Goal: Obtain resource: Download file/media

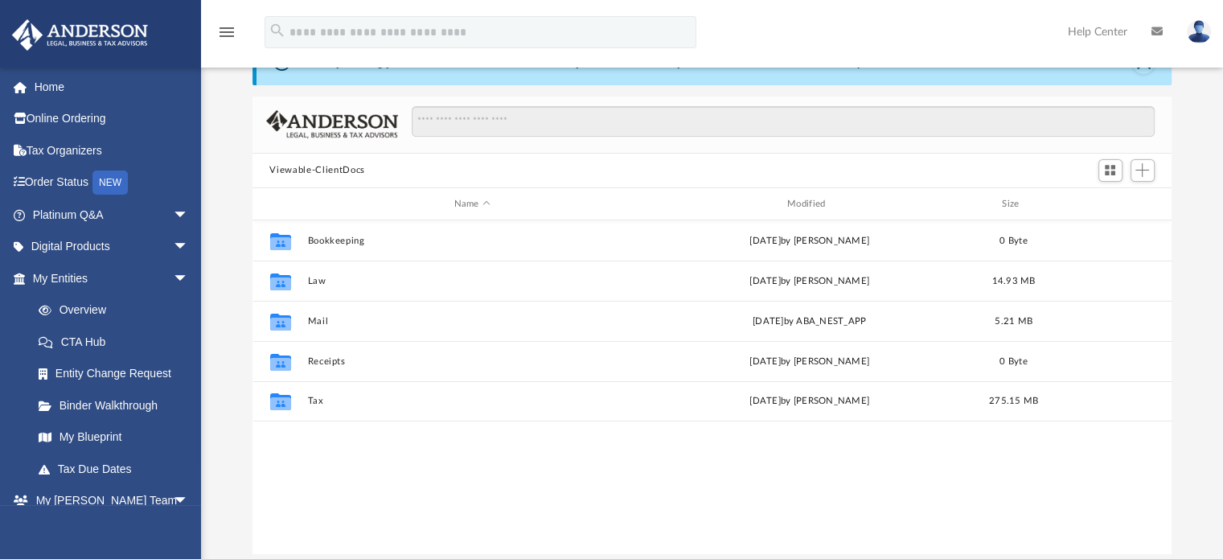
scroll to position [353, 907]
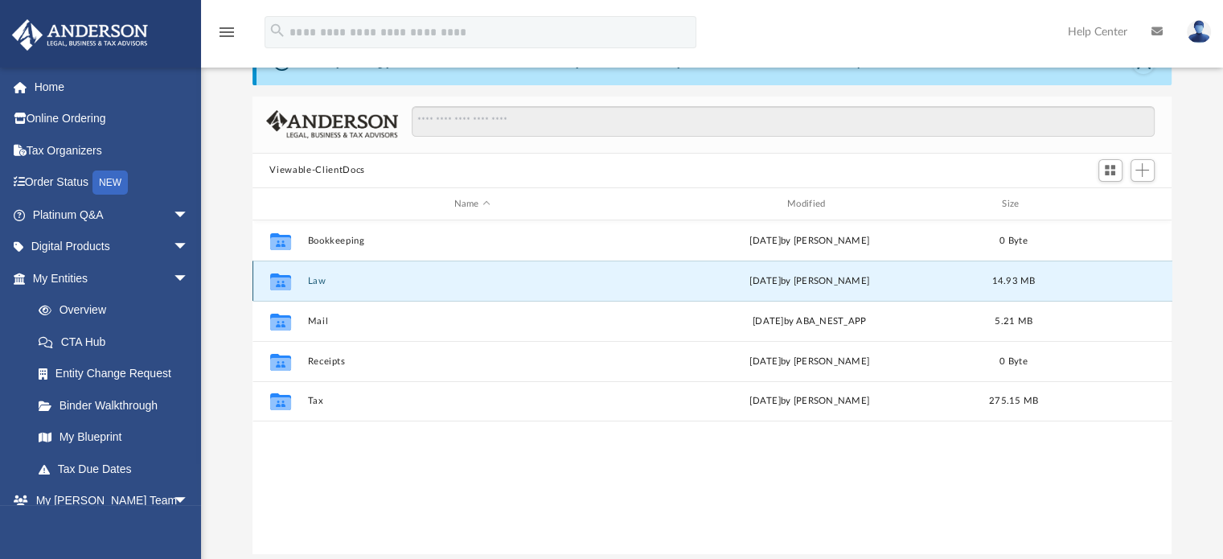
click at [316, 279] on button "Law" at bounding box center [472, 281] width 330 height 10
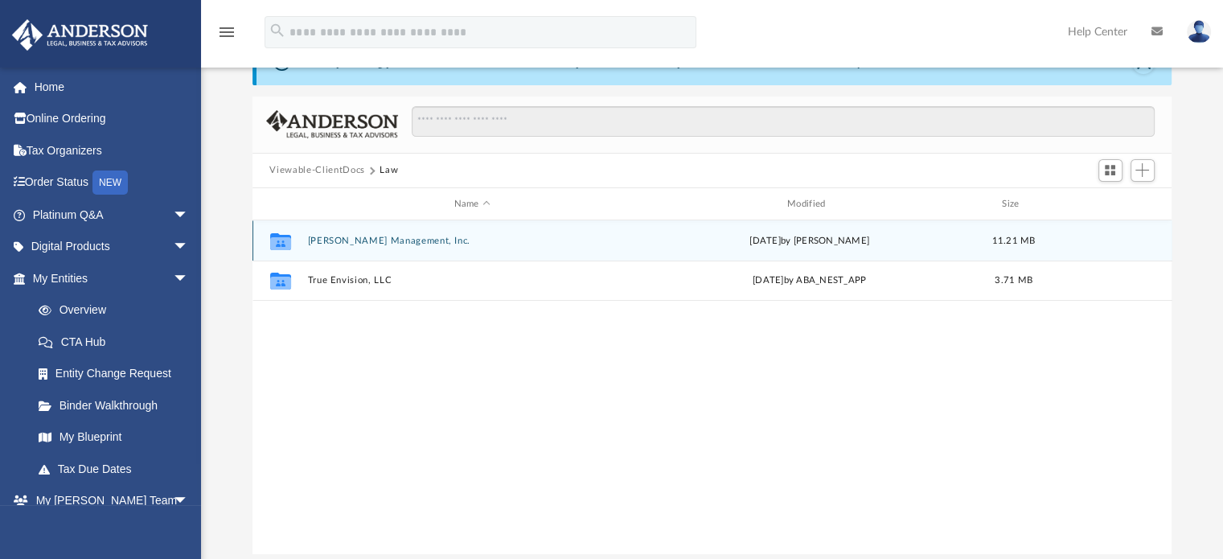
click at [364, 240] on button "[PERSON_NAME] Management, Inc." at bounding box center [472, 241] width 330 height 10
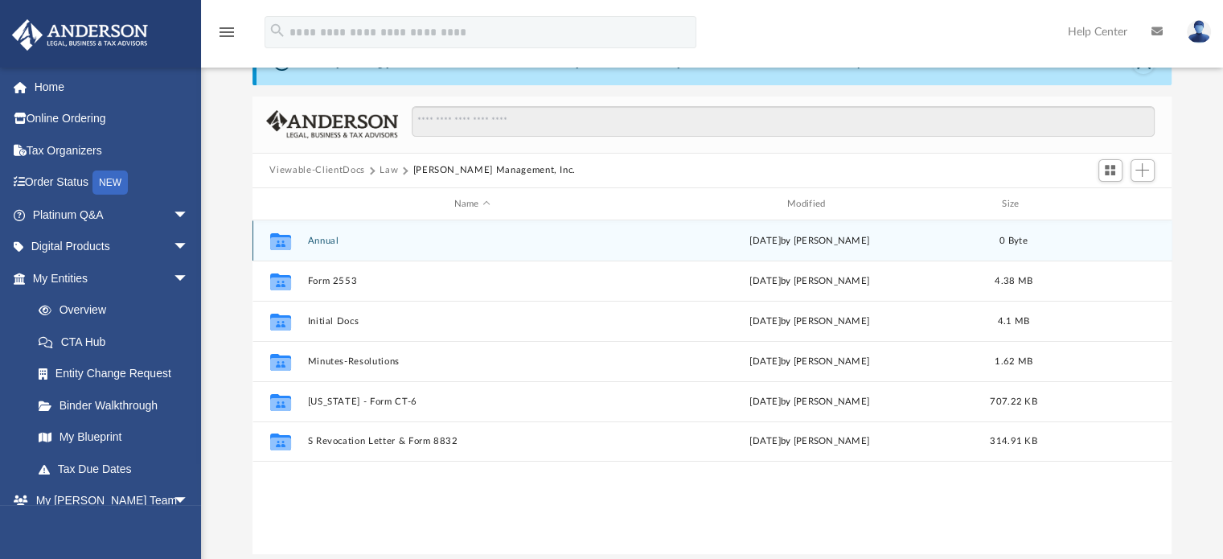
scroll to position [87, 0]
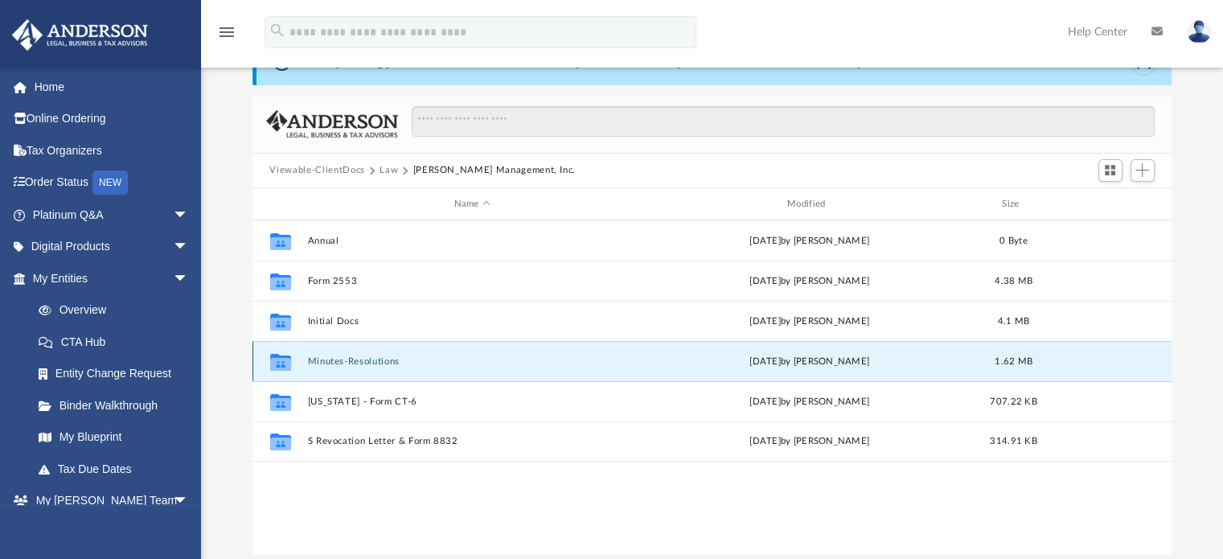
click at [327, 359] on button "Minutes-Resolutions" at bounding box center [472, 361] width 330 height 10
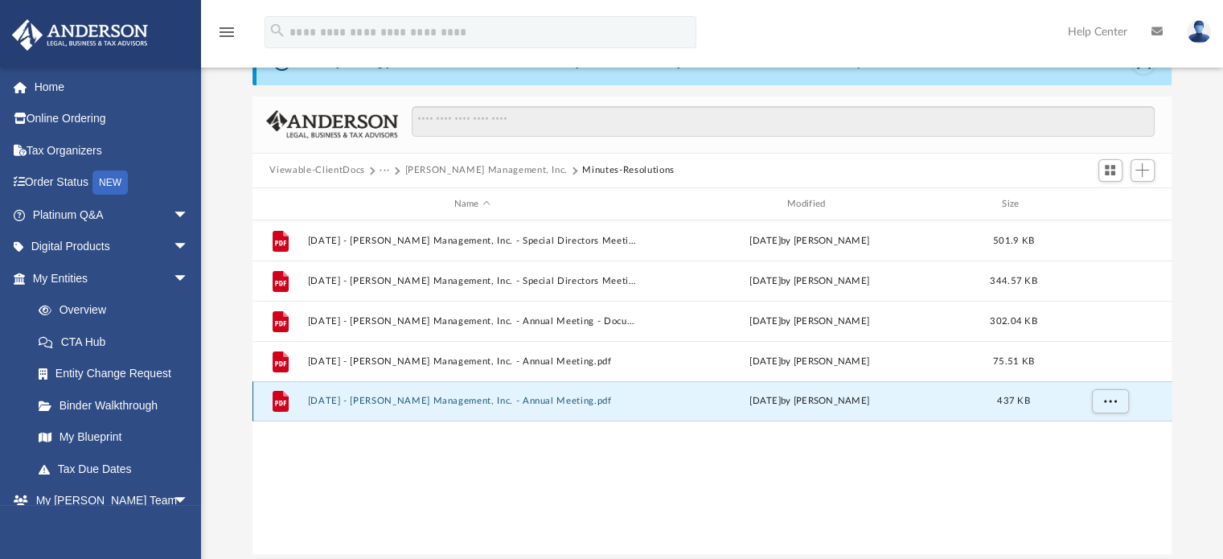
click at [324, 401] on button "[DATE] - [PERSON_NAME] Management, Inc. - Annual Meeting.pdf" at bounding box center [472, 401] width 330 height 10
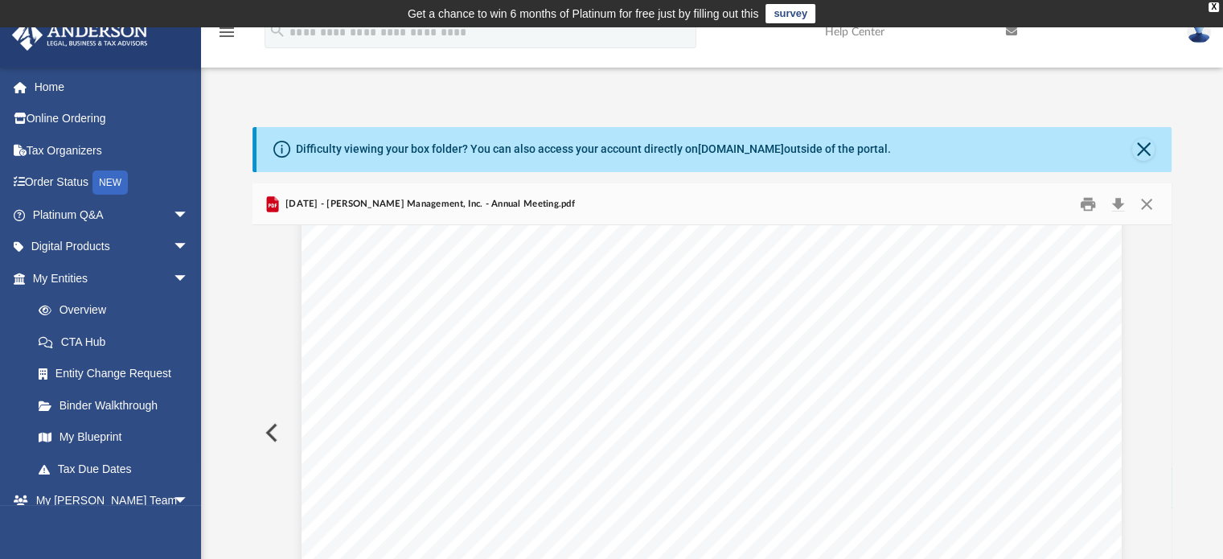
scroll to position [6472, 0]
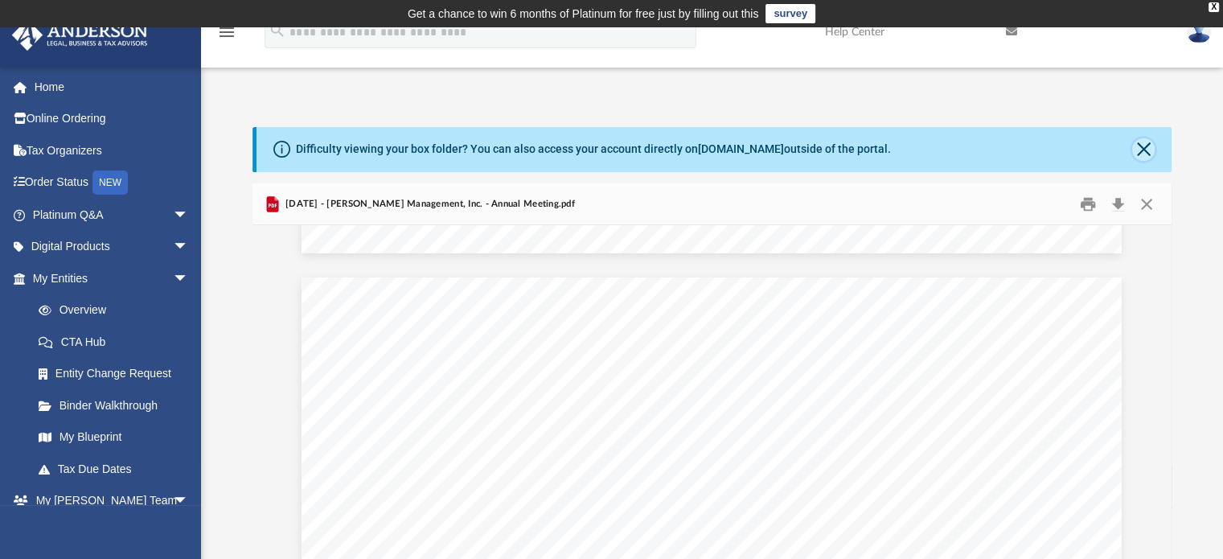
click at [1142, 147] on button "Close" at bounding box center [1143, 149] width 23 height 23
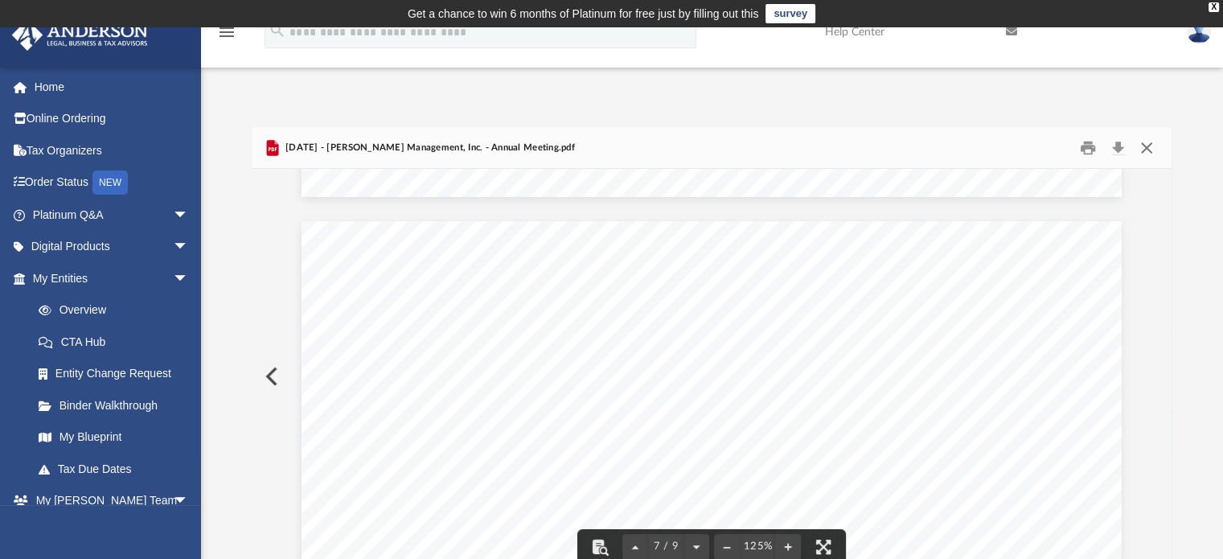
click at [1149, 146] on button "Close" at bounding box center [1146, 147] width 29 height 25
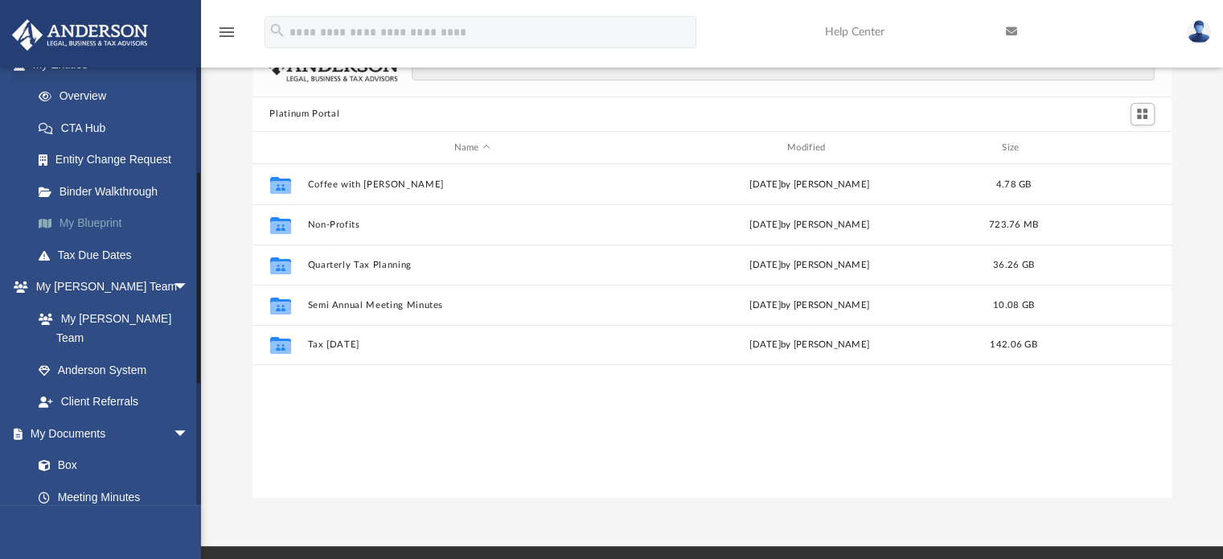
scroll to position [225, 0]
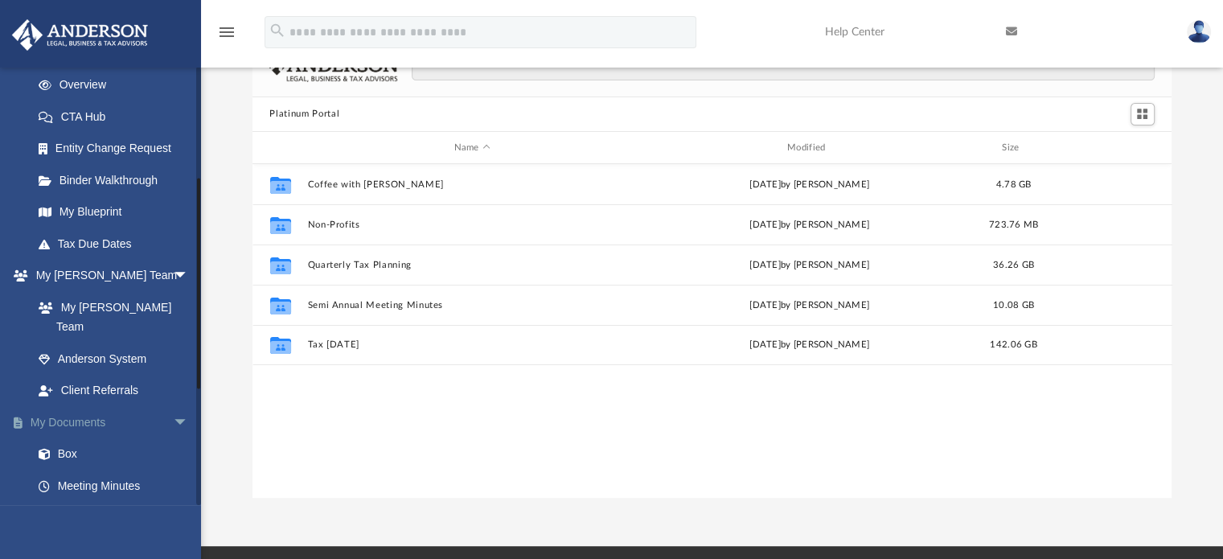
click at [80, 406] on link "My Documents arrow_drop_down" at bounding box center [112, 422] width 202 height 32
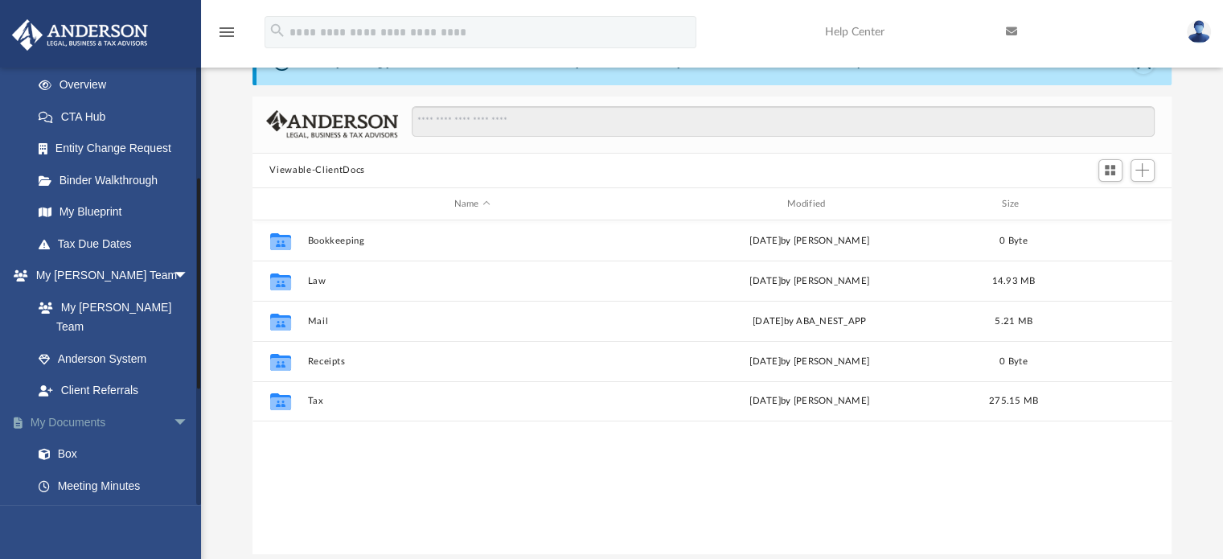
scroll to position [353, 907]
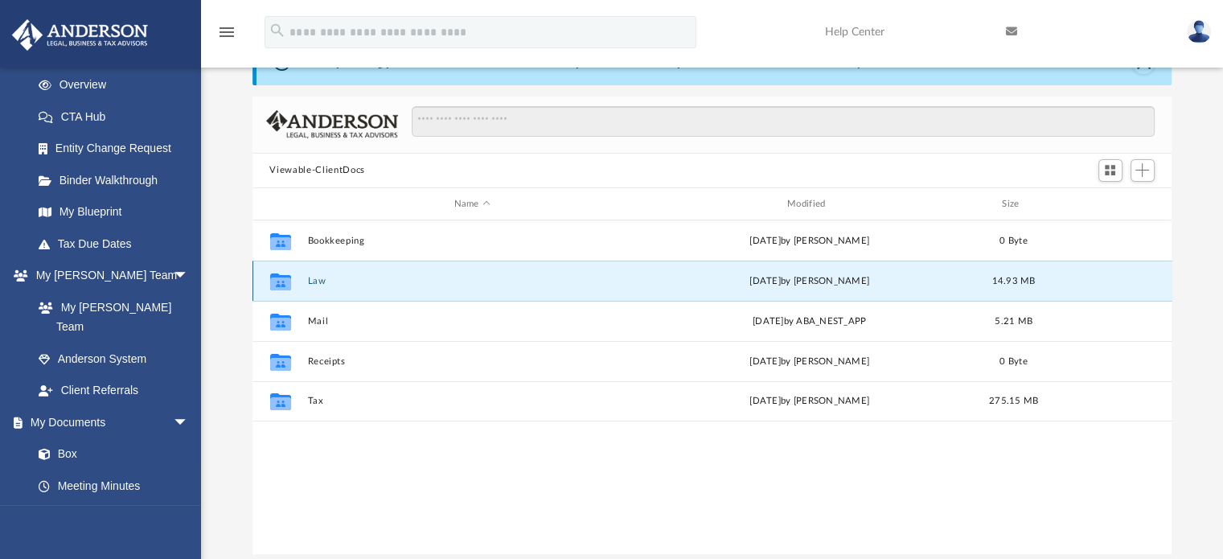
click at [311, 279] on button "Law" at bounding box center [472, 281] width 330 height 10
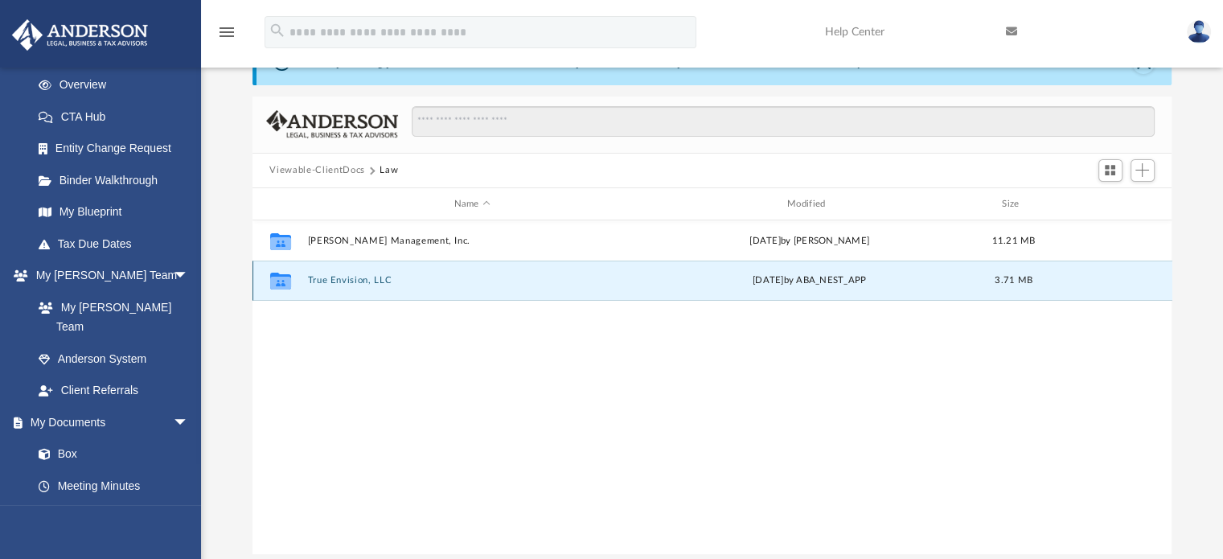
click at [346, 285] on button "True Envision, LLC" at bounding box center [472, 281] width 330 height 10
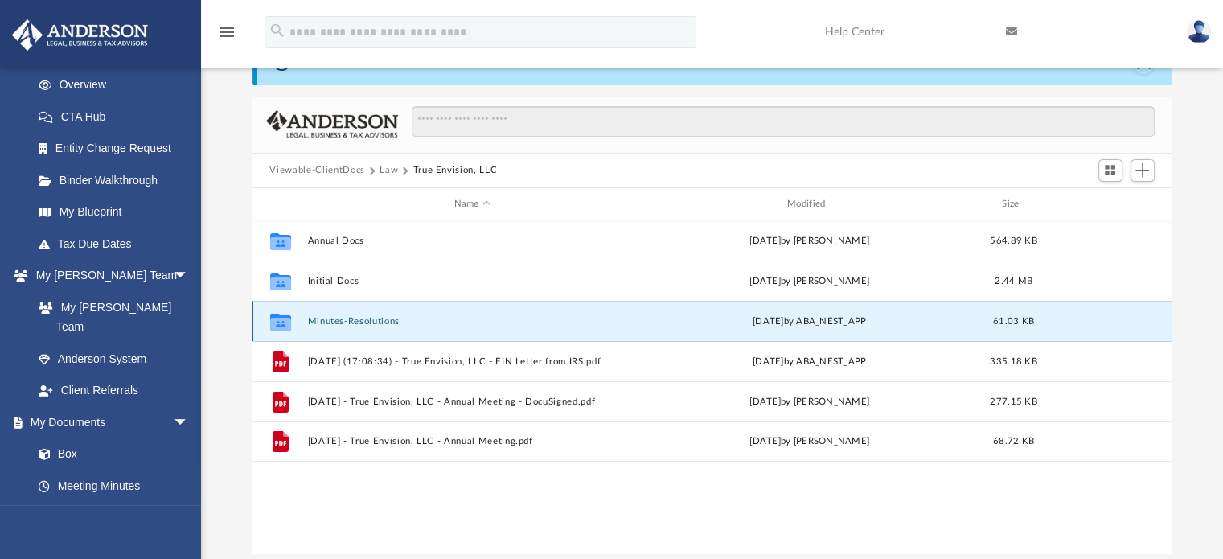
click at [344, 318] on button "Minutes-Resolutions" at bounding box center [472, 321] width 330 height 10
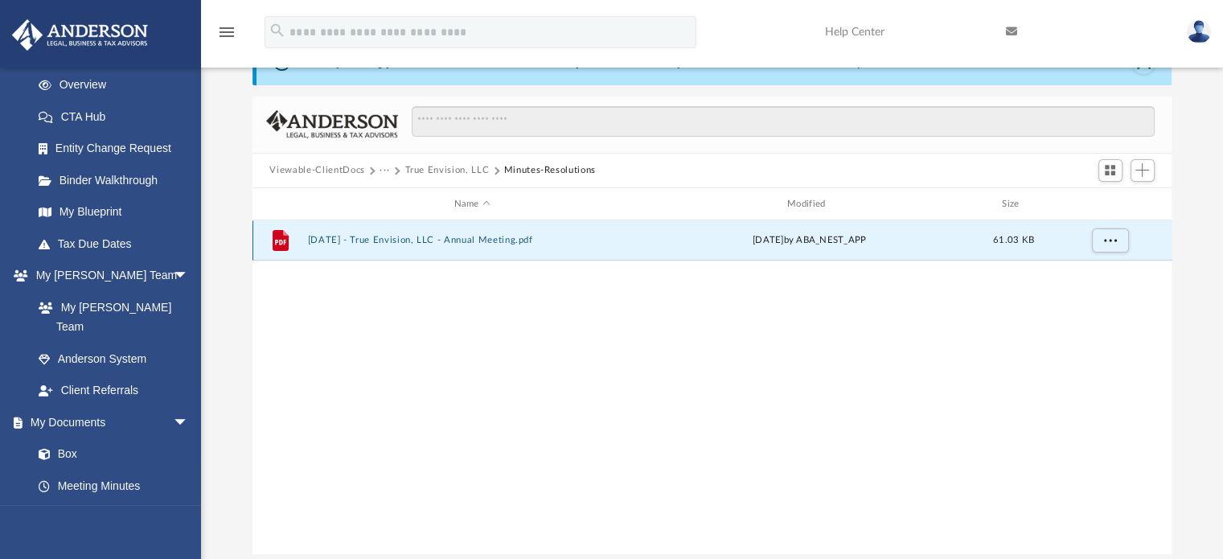
click at [367, 238] on button "[DATE] - True Envision, LLC - Annual Meeting.pdf" at bounding box center [472, 241] width 330 height 10
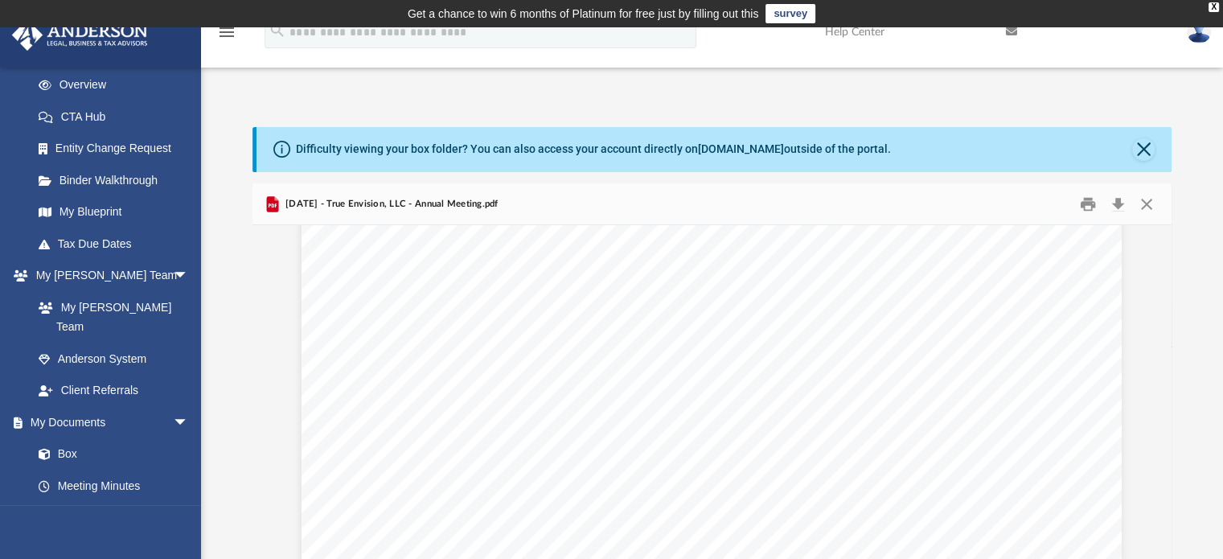
scroll to position [0, 0]
click at [1146, 202] on button "Close" at bounding box center [1146, 203] width 29 height 25
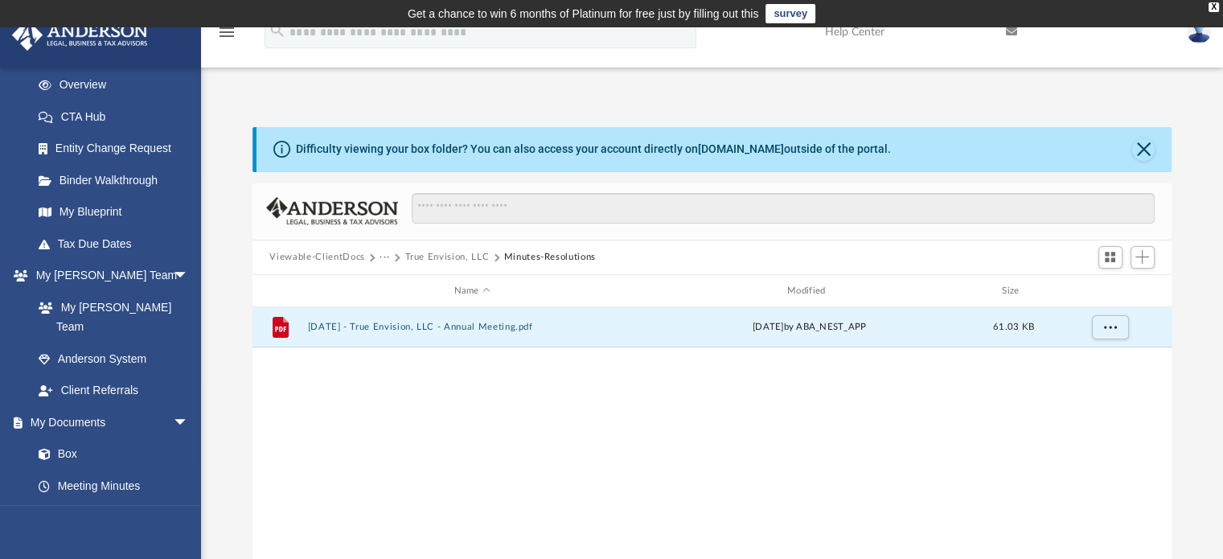
click at [359, 257] on button "Viewable-ClientDocs" at bounding box center [316, 257] width 95 height 14
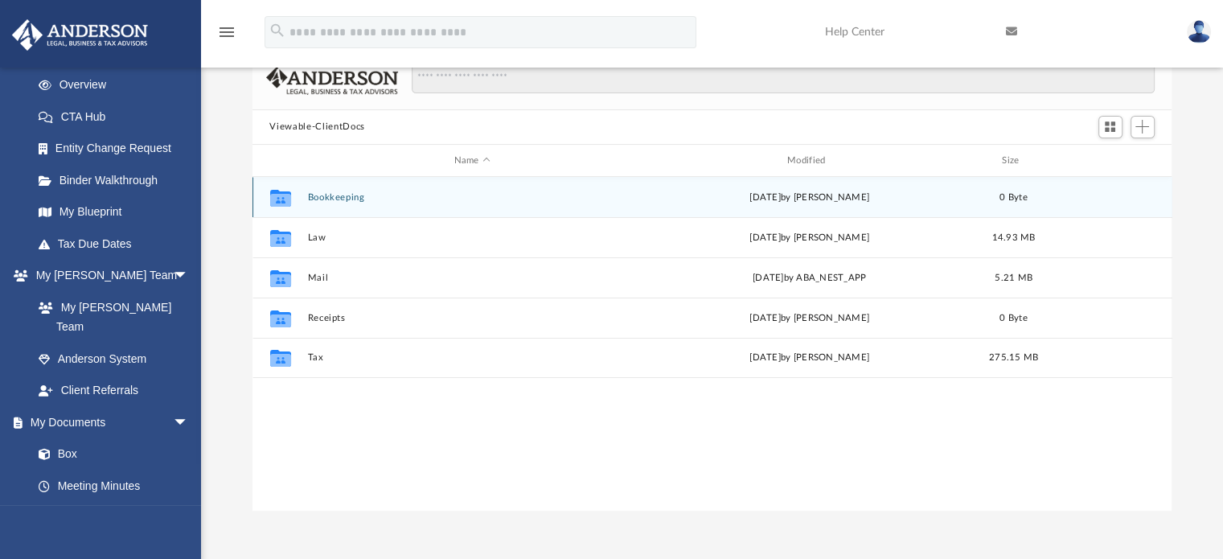
scroll to position [129, 0]
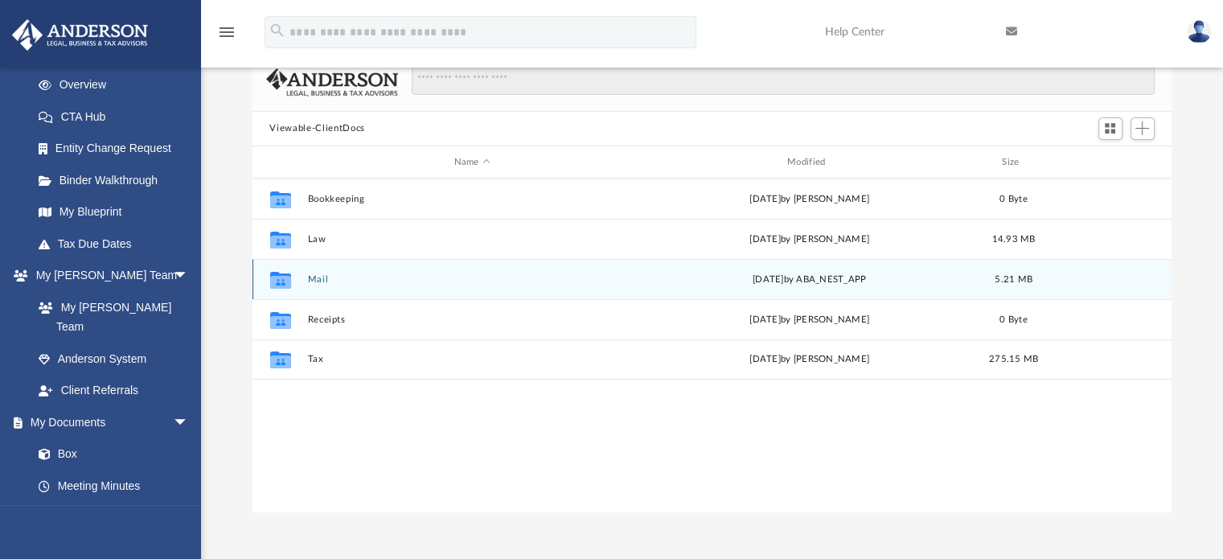
click at [319, 279] on button "Mail" at bounding box center [472, 279] width 330 height 10
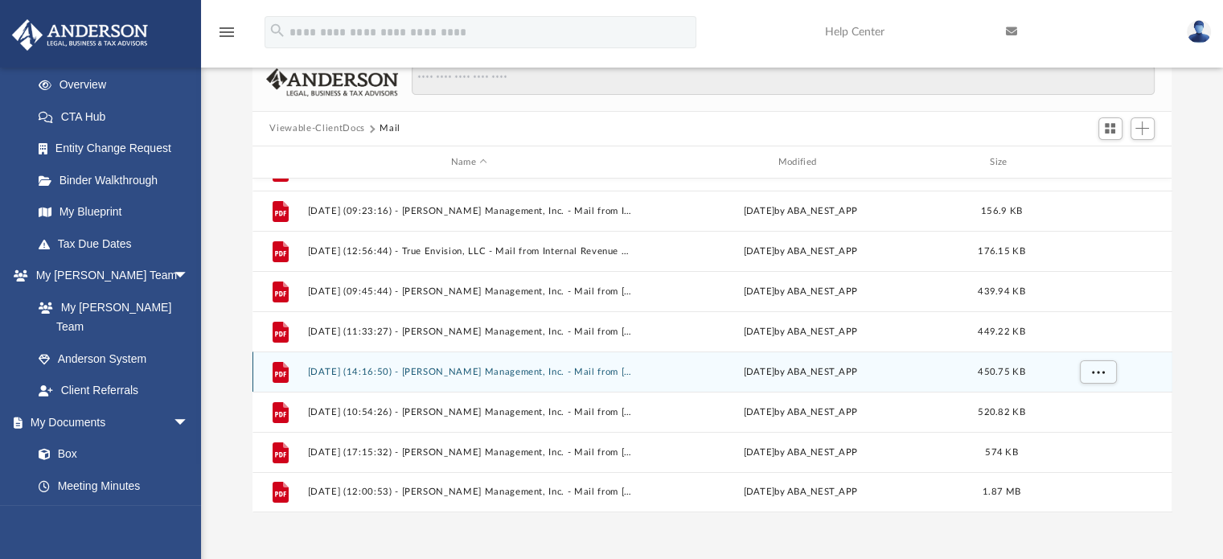
scroll to position [0, 0]
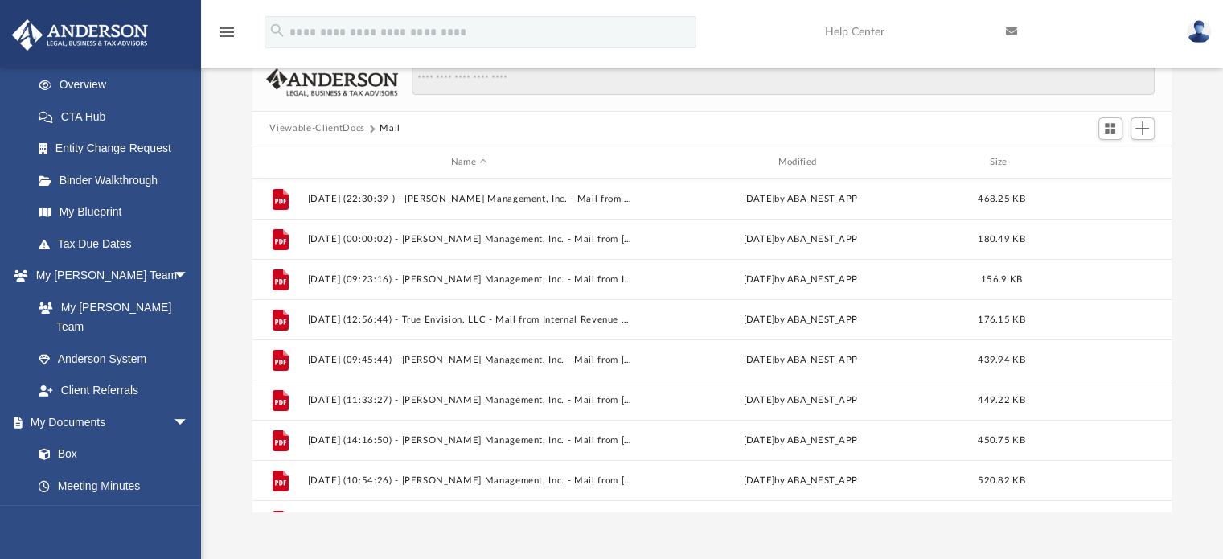
click at [334, 123] on button "Viewable-ClientDocs" at bounding box center [316, 128] width 95 height 14
